Goal: Information Seeking & Learning: Stay updated

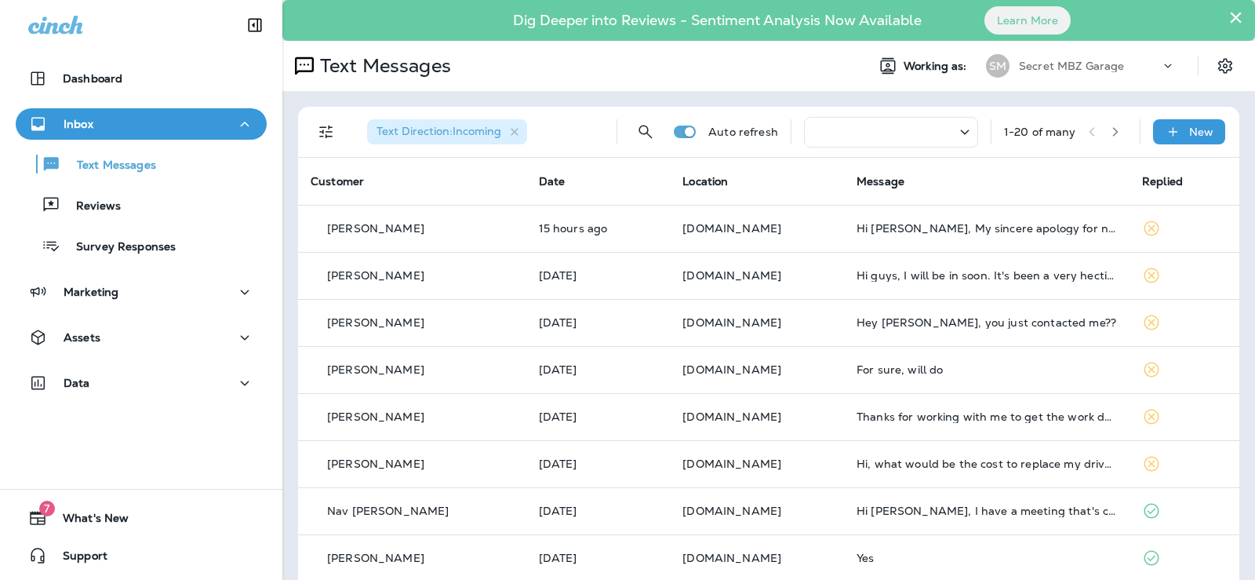
click at [1228, 20] on button "×" at bounding box center [1235, 17] width 15 height 25
